Goal: Navigation & Orientation: Find specific page/section

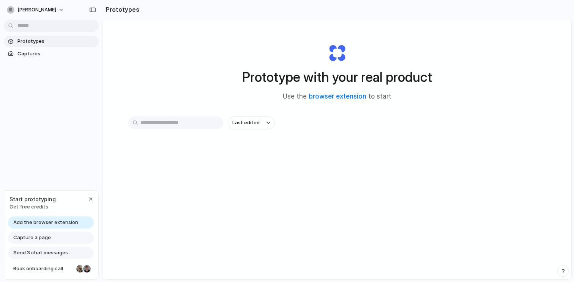
click at [154, 106] on div "Prototype with your real product Use the browser extension to start Last edited" at bounding box center [337, 169] width 468 height 301
